Goal: Book appointment/travel/reservation

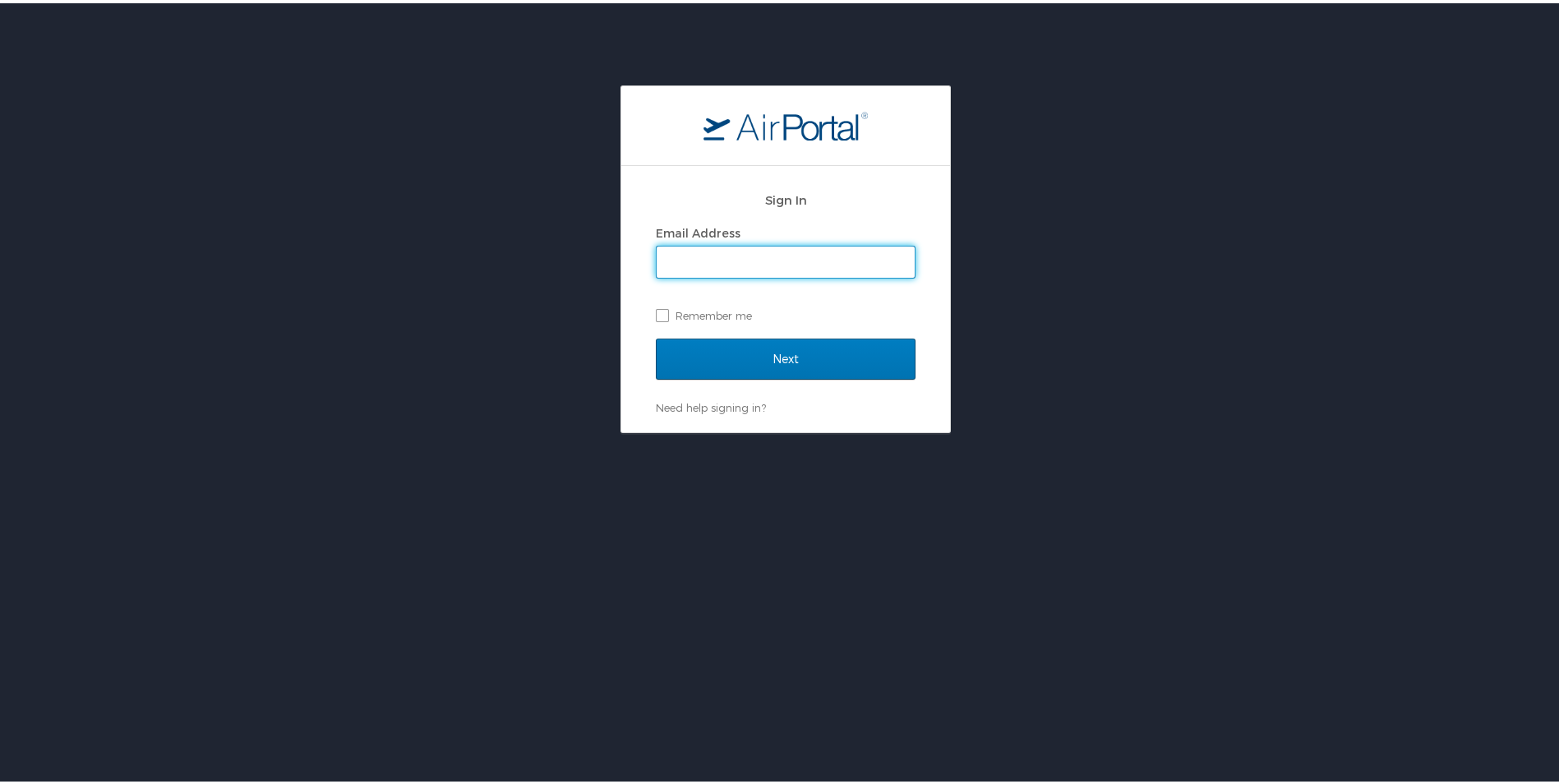
click at [693, 260] on input "Email Address" at bounding box center [786, 259] width 258 height 31
type input "[EMAIL_ADDRESS][PERSON_NAME][DOMAIN_NAME]"
click at [685, 311] on label "Remember me" at bounding box center [786, 312] width 260 height 24
click at [667, 311] on input "Remember me" at bounding box center [661, 311] width 11 height 11
checkbox input "true"
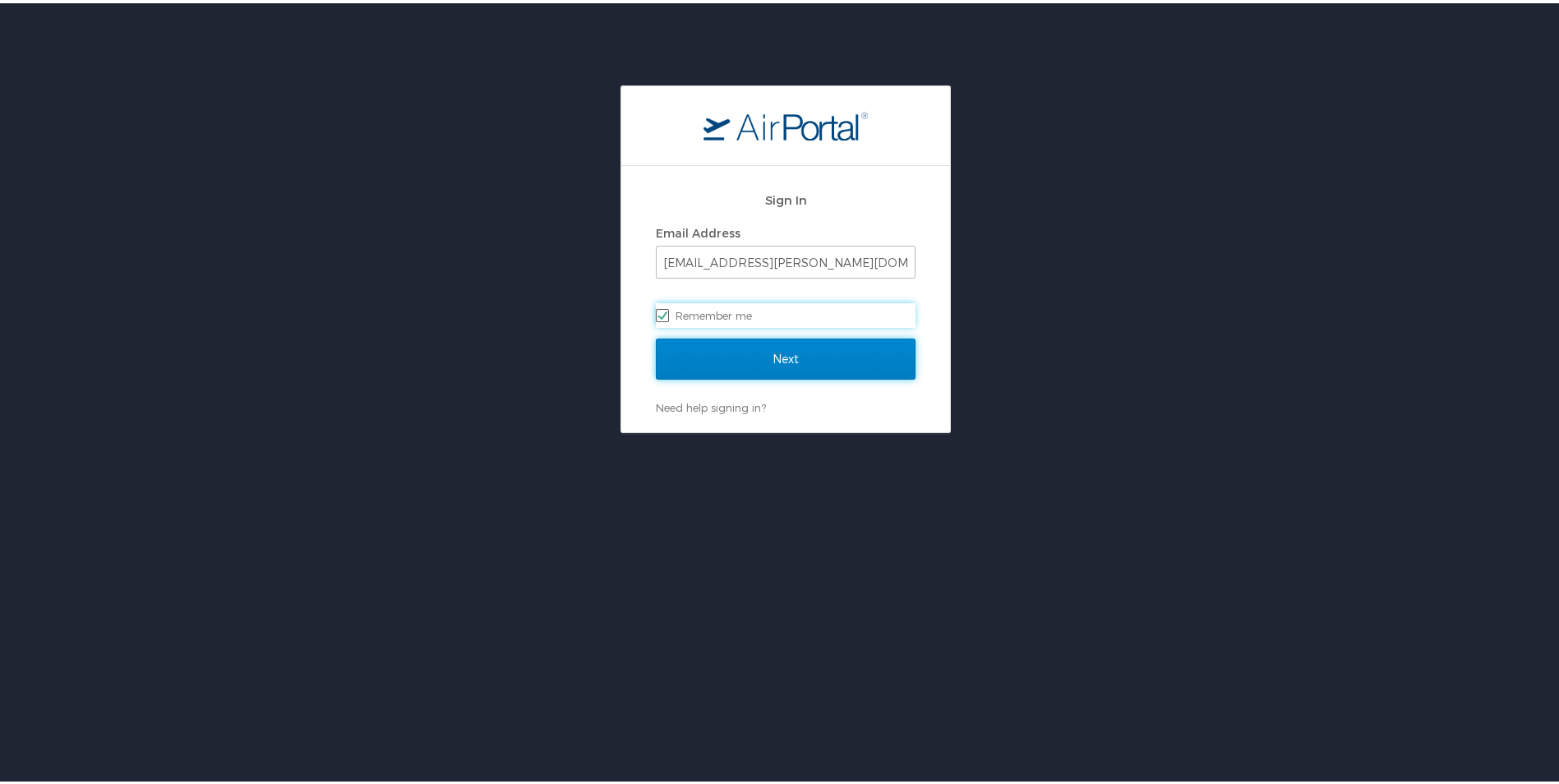
click at [733, 358] on input "Next" at bounding box center [786, 356] width 260 height 41
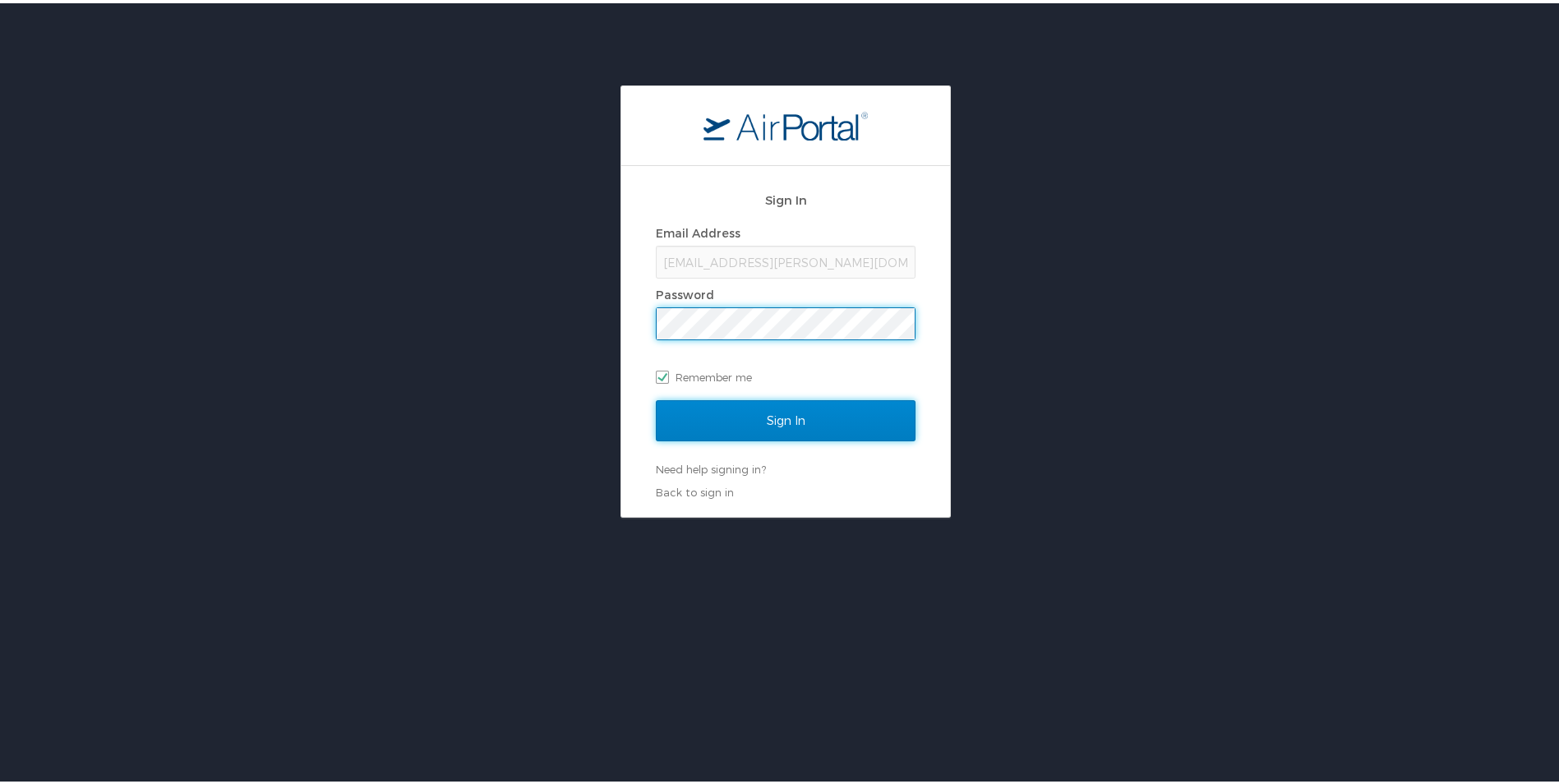
click at [678, 421] on input "Sign In" at bounding box center [786, 417] width 260 height 41
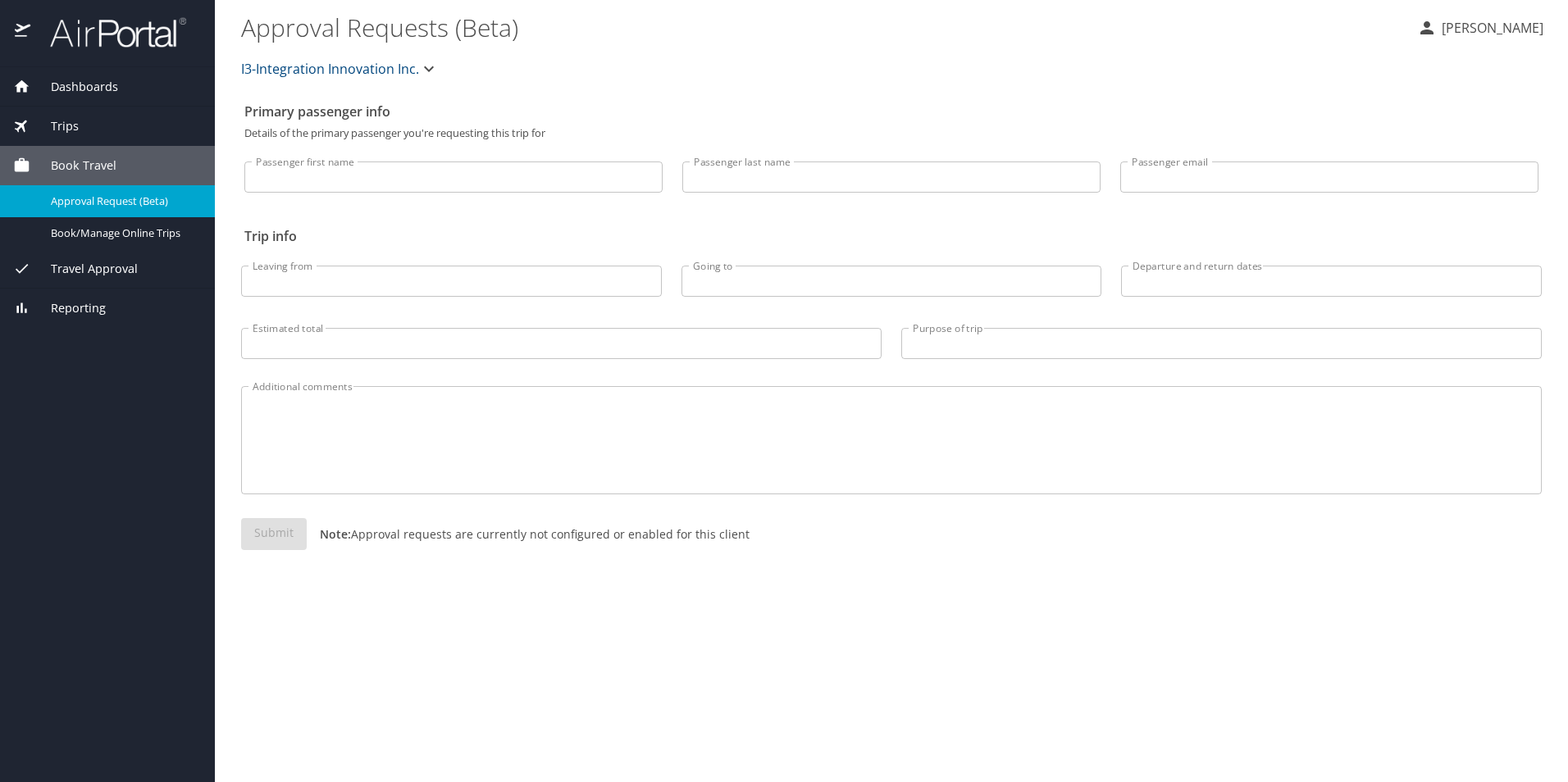
click at [377, 175] on input "Passenger first name" at bounding box center [453, 177] width 418 height 31
type input "[PERSON_NAME]"
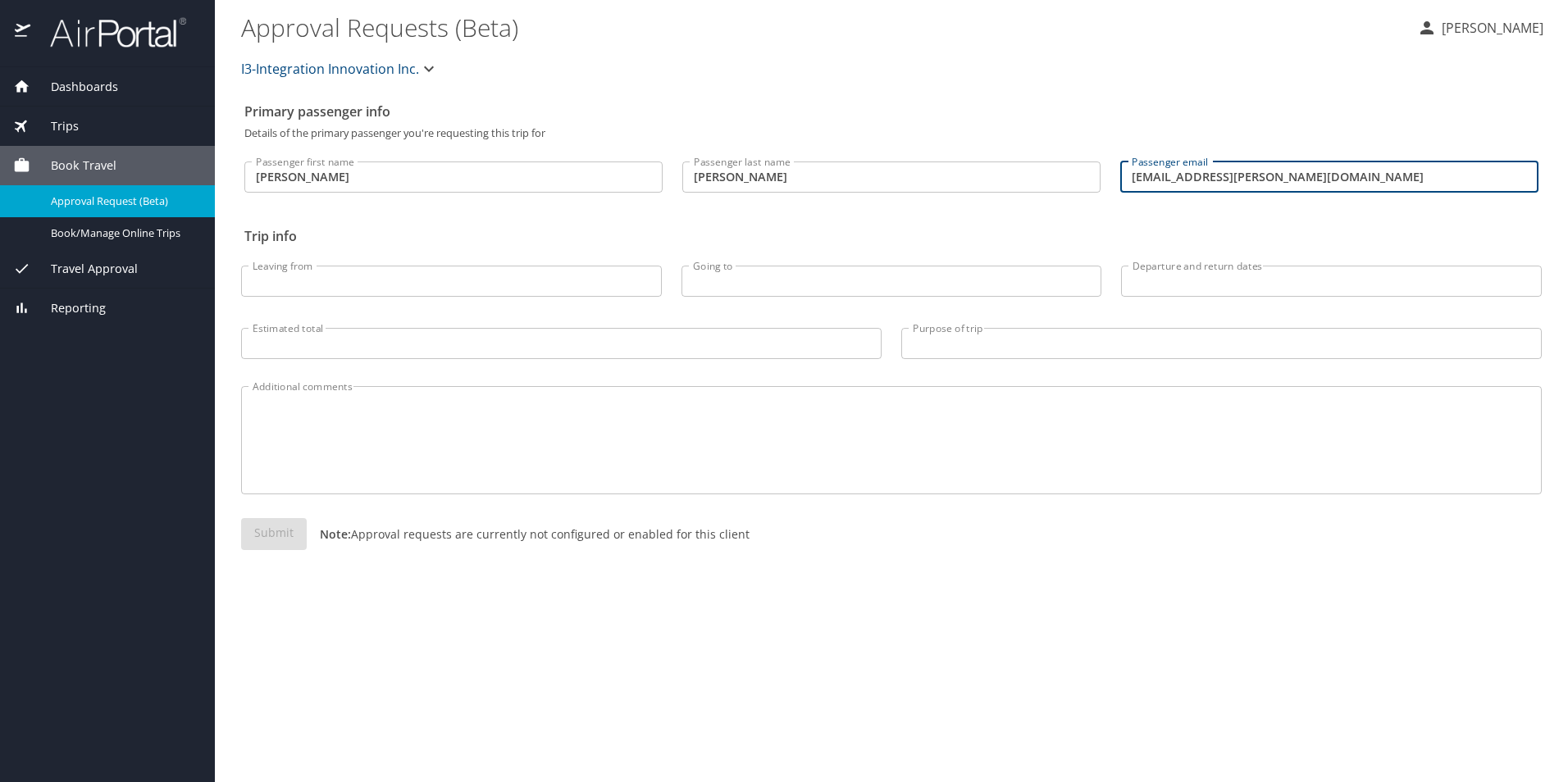
type input "[EMAIL_ADDRESS][PERSON_NAME][DOMAIN_NAME]"
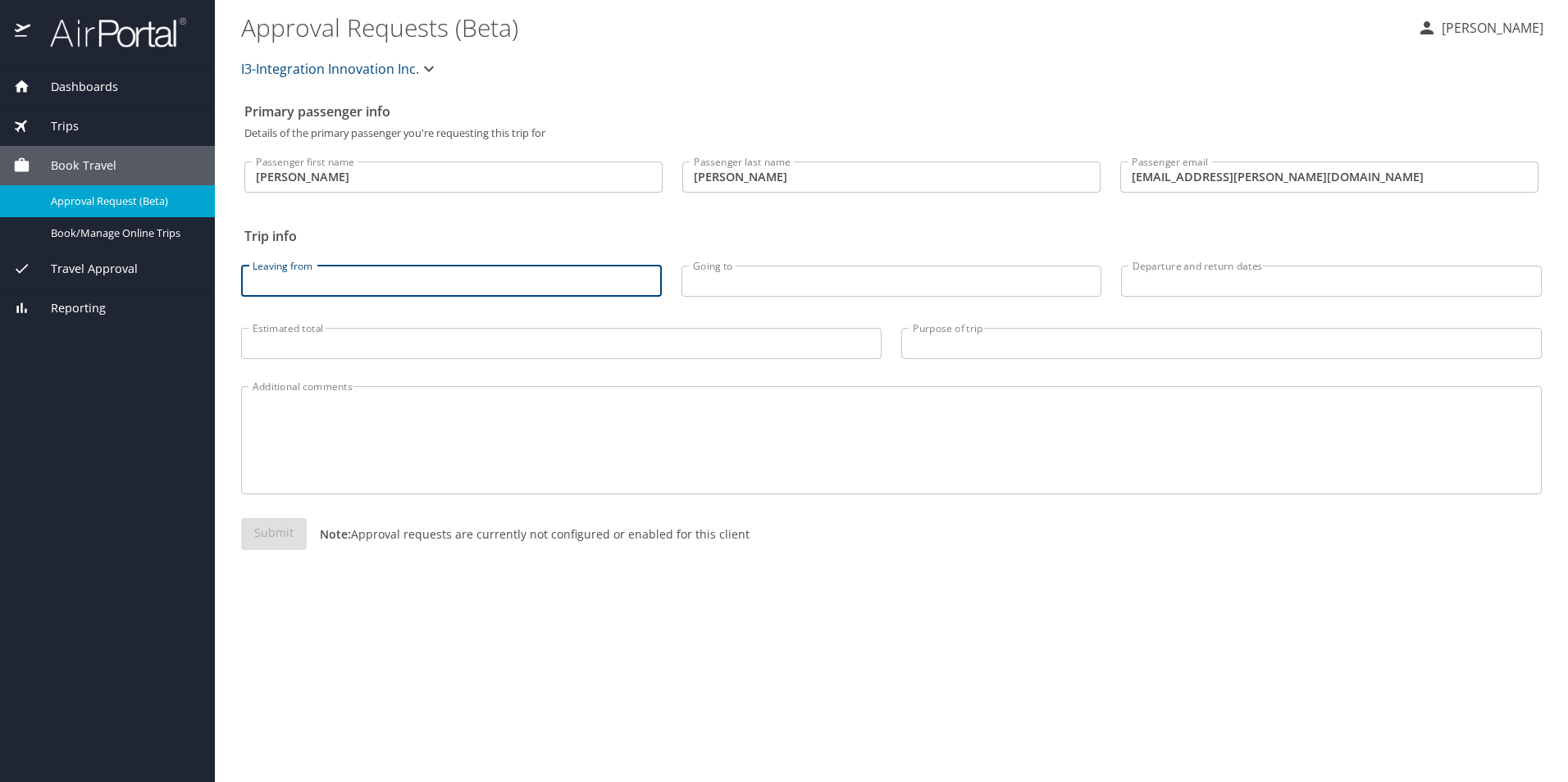
click at [315, 282] on input "Leaving from" at bounding box center [452, 281] width 421 height 31
type input "Orlando (MCO)"
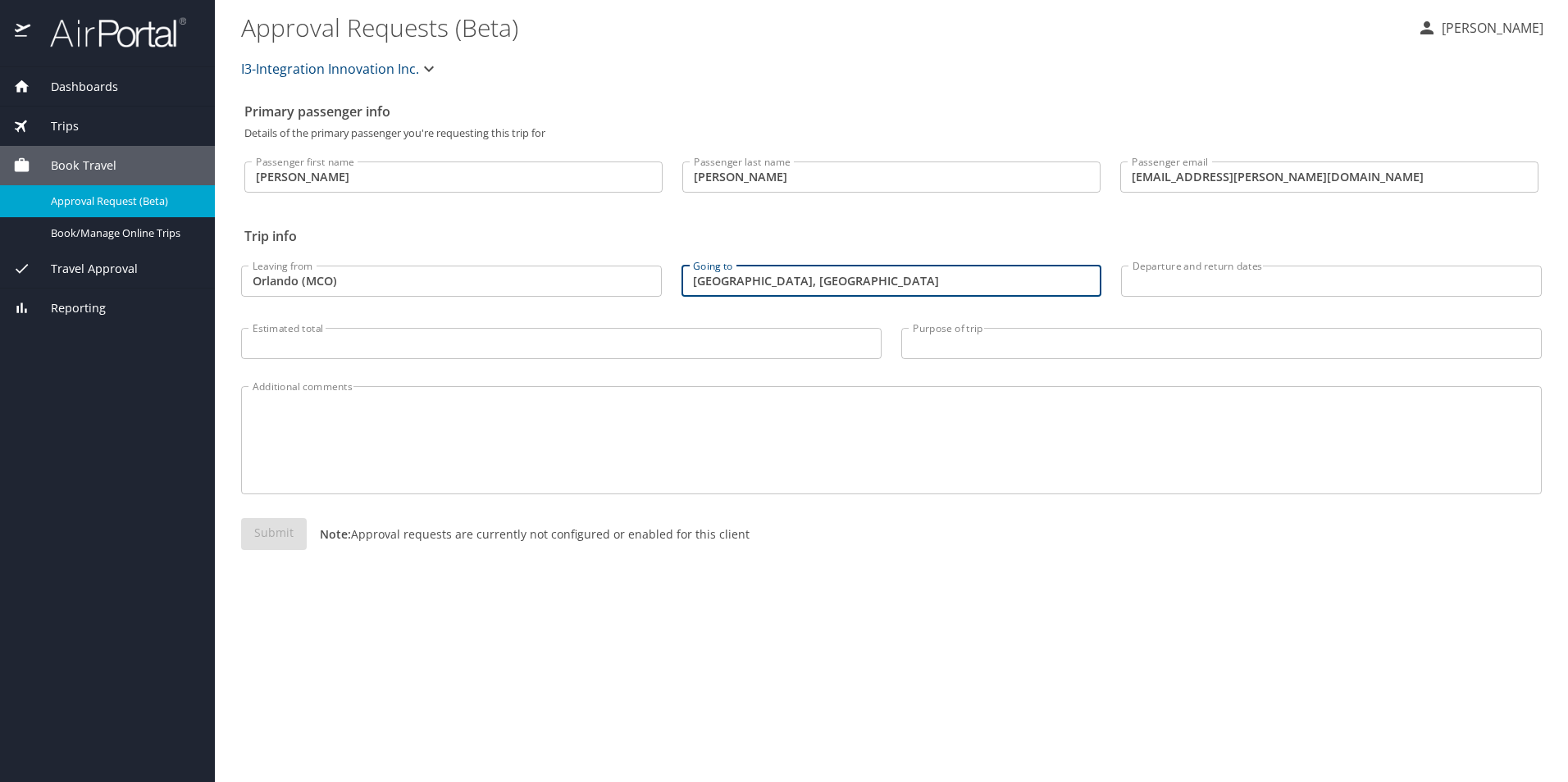
type input "[GEOGRAPHIC_DATA], [GEOGRAPHIC_DATA]"
click at [299, 282] on input "Orlando (MCO)" at bounding box center [452, 281] width 421 height 31
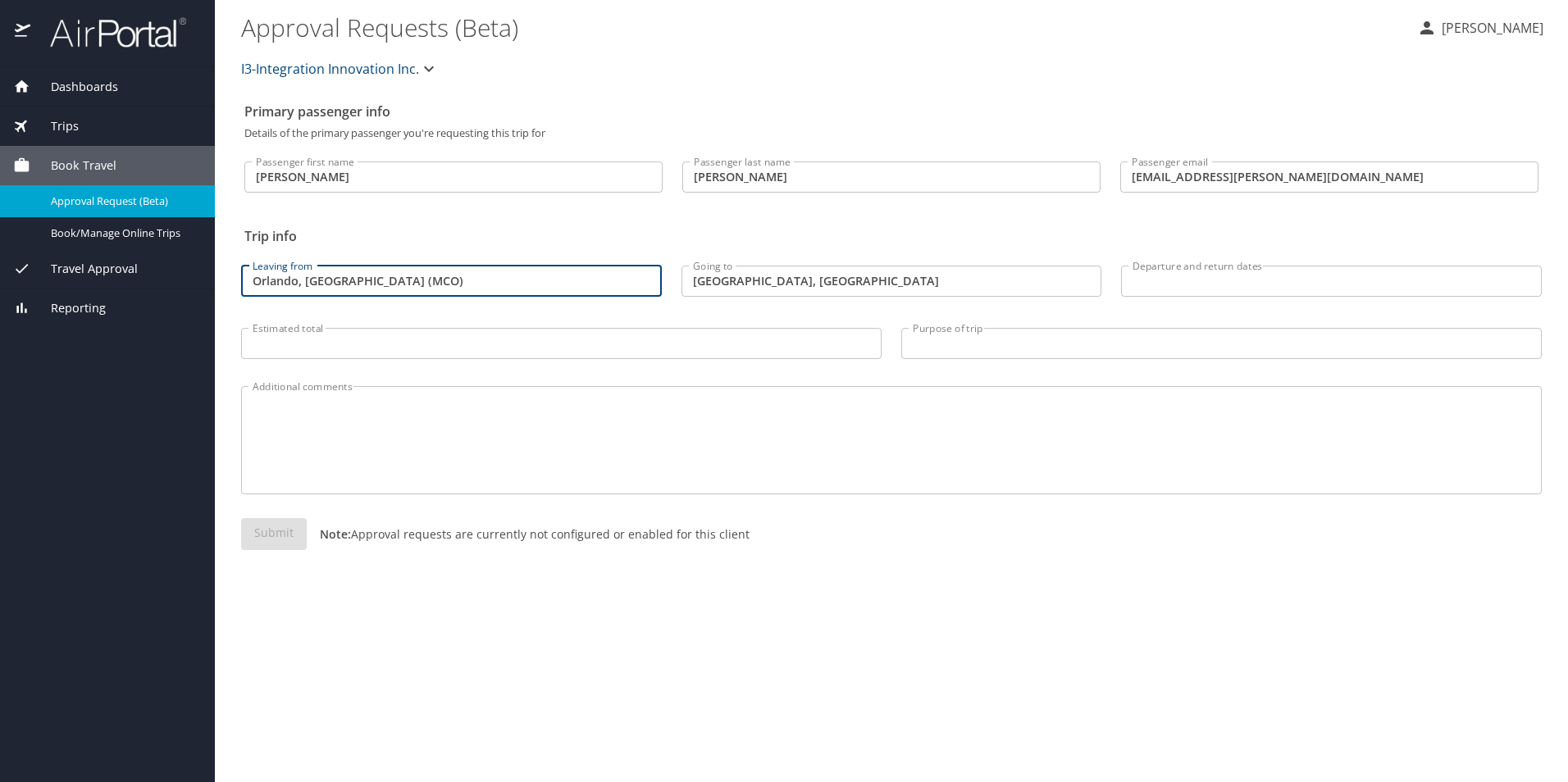
type input "Orlando, [GEOGRAPHIC_DATA] (MCO)"
click at [1158, 274] on input "Departure and return dates" at bounding box center [1332, 281] width 421 height 31
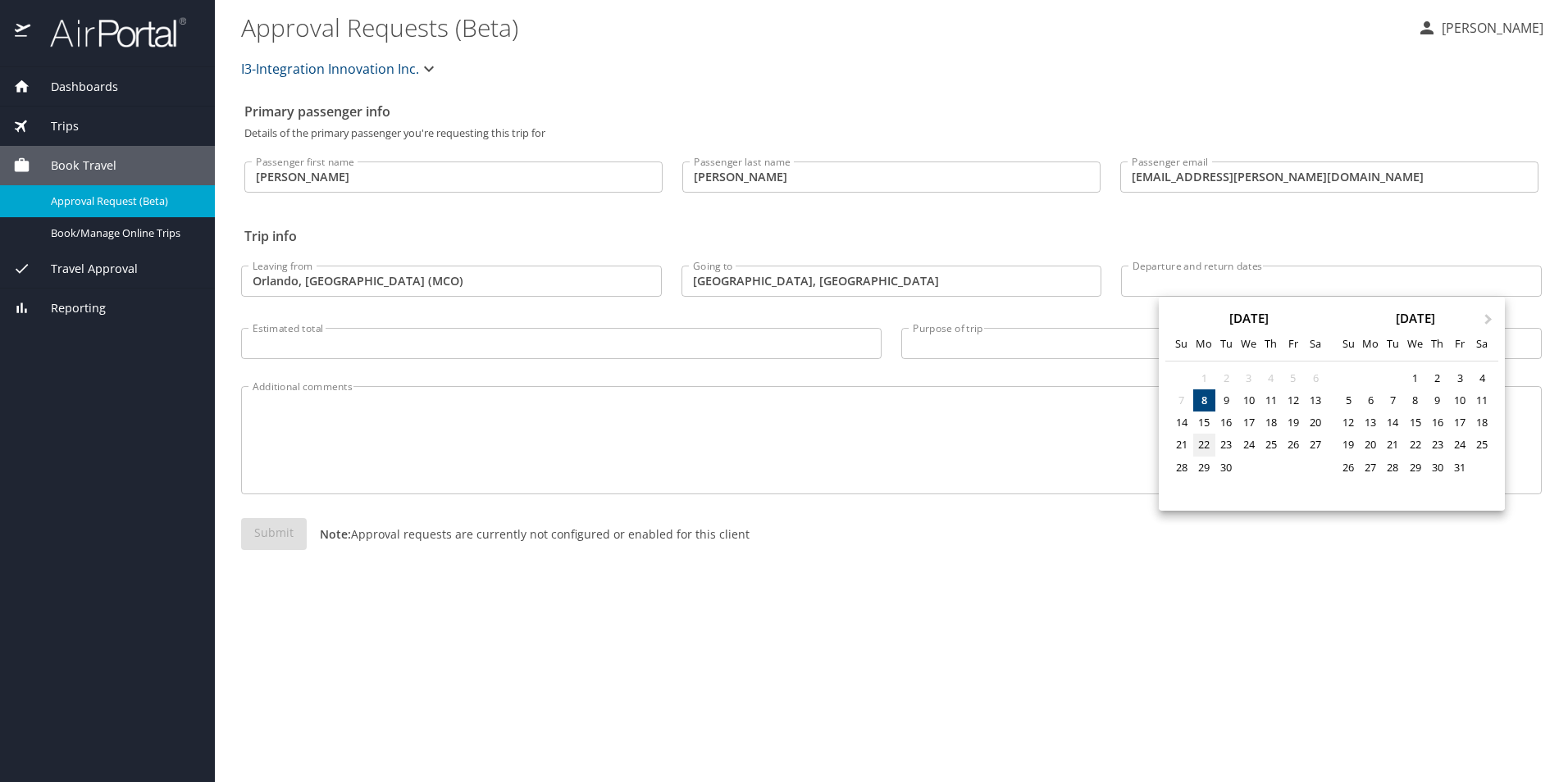
click at [1205, 443] on div "22" at bounding box center [1204, 445] width 22 height 22
click at [1298, 441] on div "26" at bounding box center [1293, 445] width 22 height 22
type input "[DATE] 🠦 [DATE]"
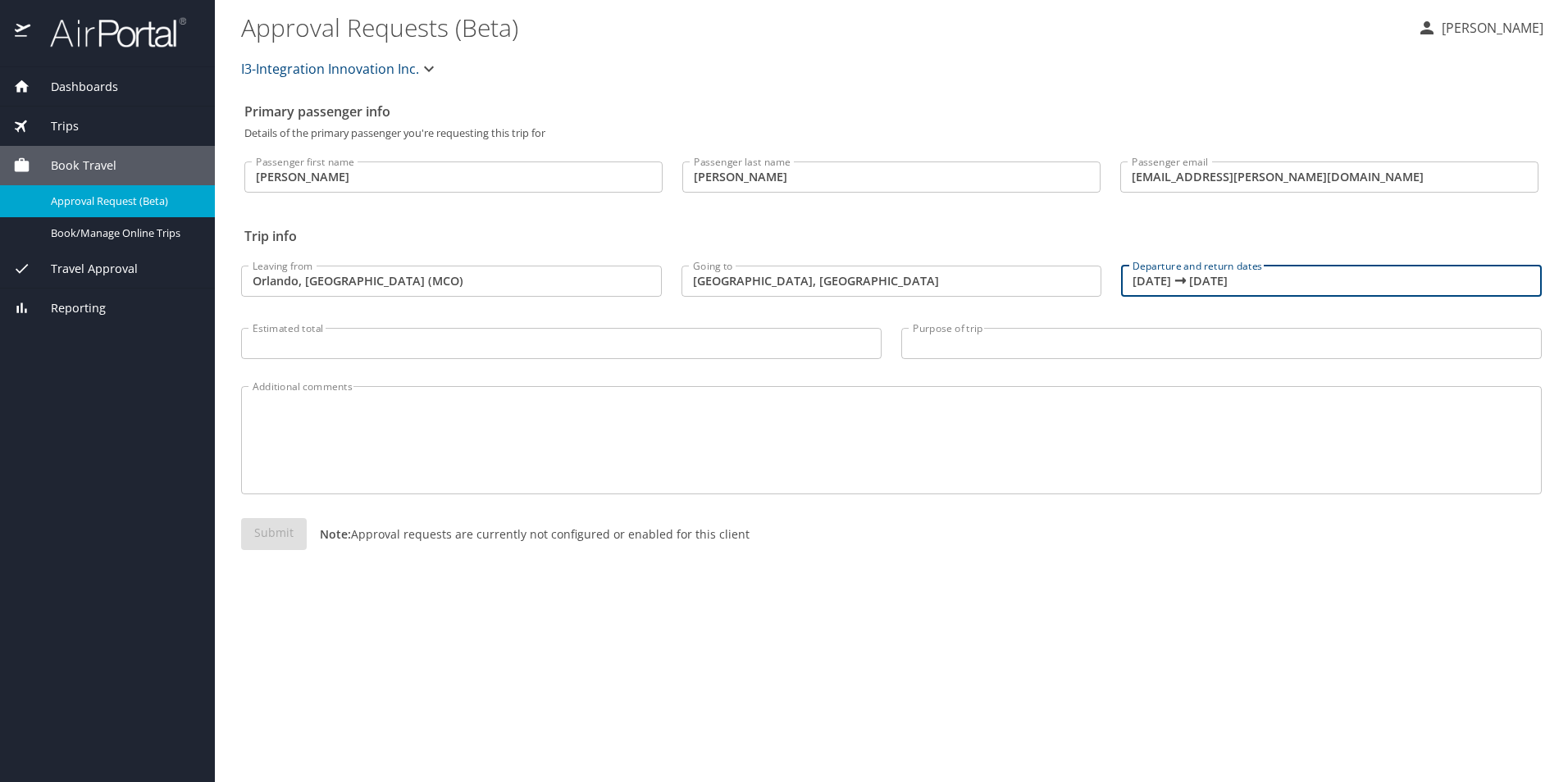
click at [360, 411] on textarea "Additional comments" at bounding box center [891, 441] width 1278 height 78
click at [416, 573] on div "Submit Note: Approval requests are currently not configured or enabled for this…" at bounding box center [892, 547] width 1300 height 58
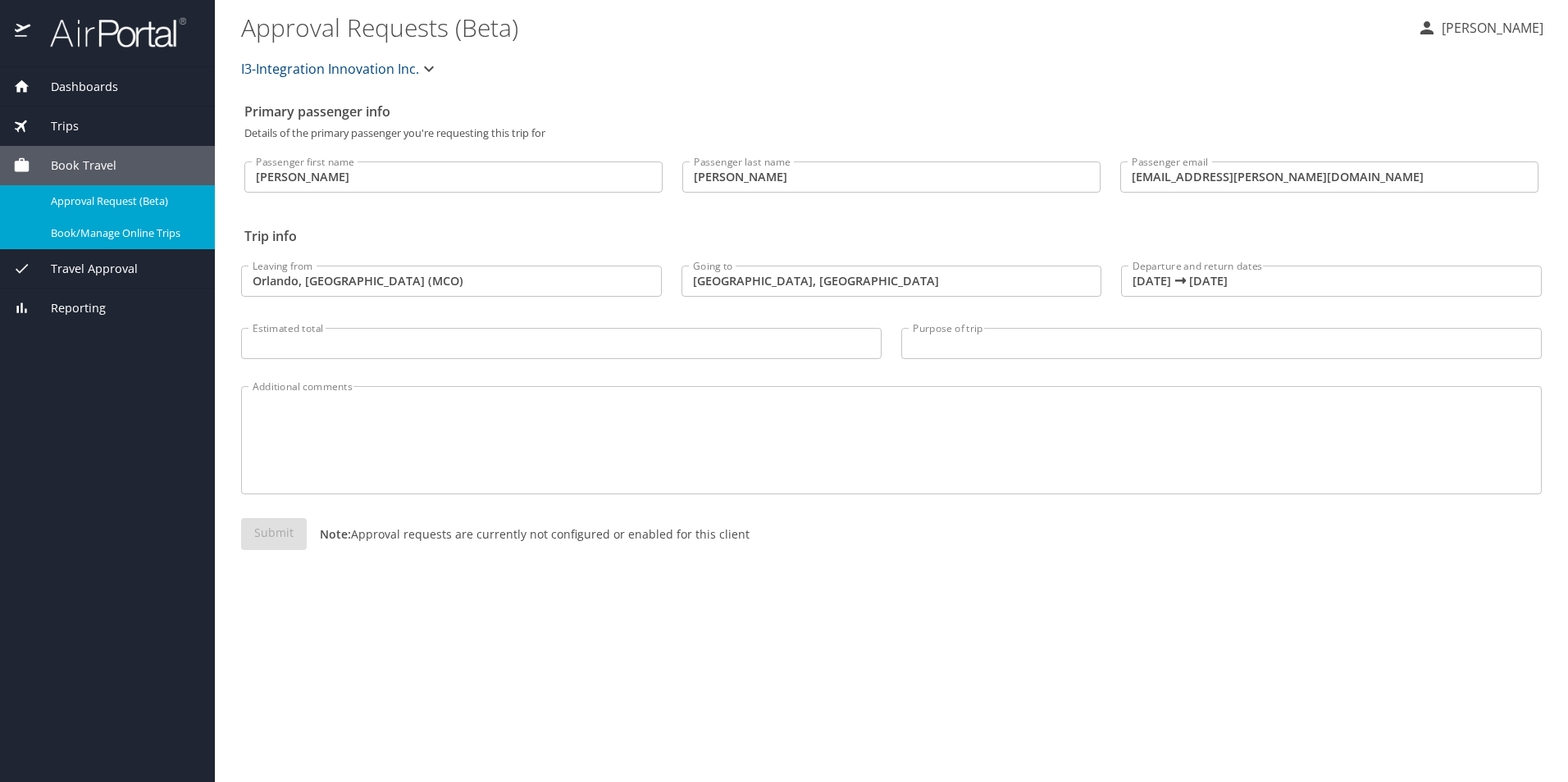
click at [114, 234] on span "Book/Manage Online Trips" at bounding box center [123, 233] width 145 height 16
